Goal: Browse casually

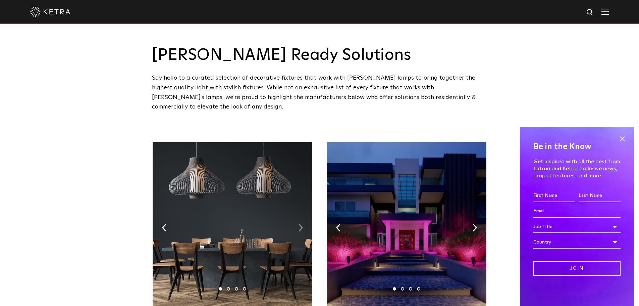
click at [301, 224] on img at bounding box center [301, 227] width 4 height 7
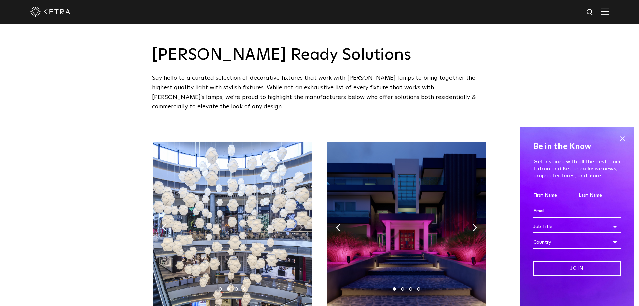
click at [301, 224] on img at bounding box center [301, 227] width 4 height 7
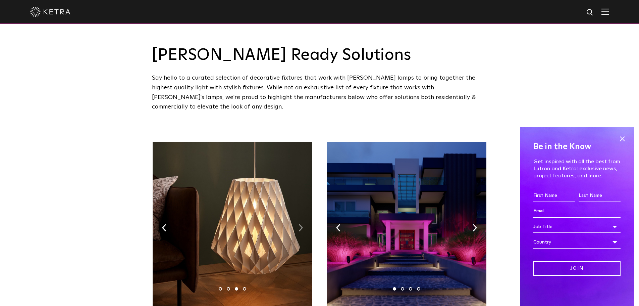
click at [301, 224] on img at bounding box center [301, 227] width 4 height 7
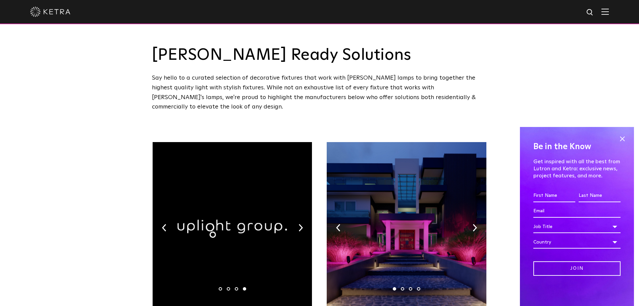
click at [476, 210] on img at bounding box center [406, 226] width 159 height 168
click at [478, 213] on img at bounding box center [406, 226] width 159 height 168
click at [473, 224] on img at bounding box center [475, 227] width 4 height 7
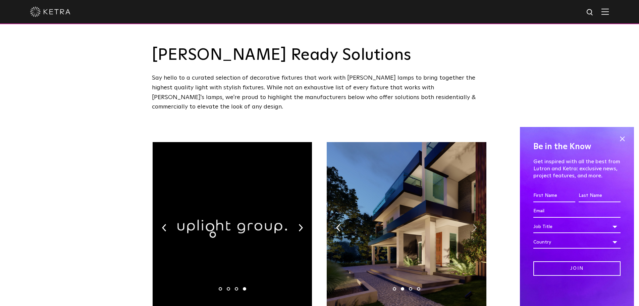
click at [473, 224] on img at bounding box center [475, 227] width 4 height 7
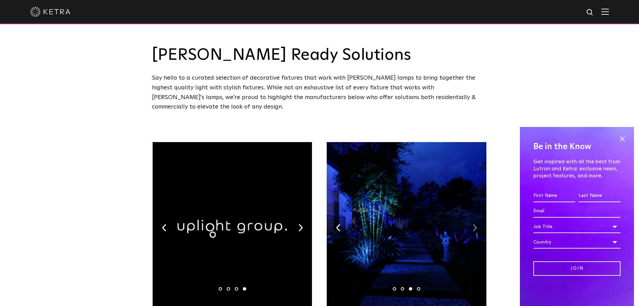
click at [473, 224] on img at bounding box center [475, 227] width 4 height 7
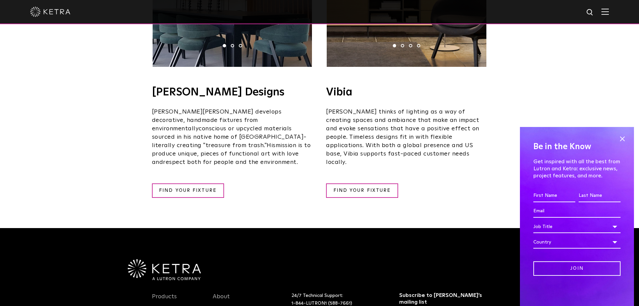
scroll to position [1242, 0]
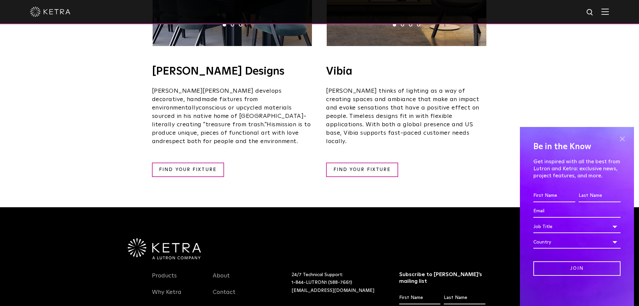
click at [622, 140] on span at bounding box center [623, 139] width 10 height 10
